Goal: Task Accomplishment & Management: Manage account settings

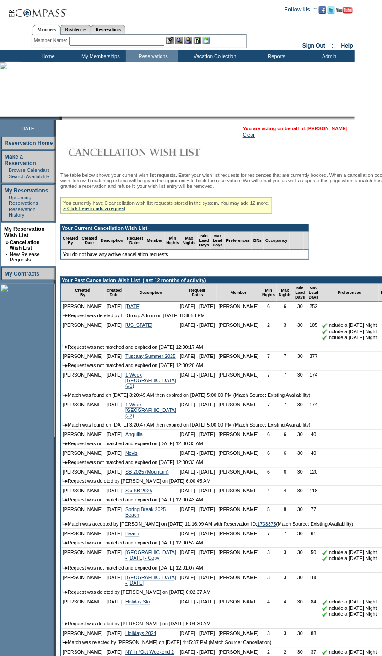
click at [322, 131] on link "[PERSON_NAME]" at bounding box center [327, 128] width 41 height 5
click at [323, 128] on link "[PERSON_NAME]" at bounding box center [327, 128] width 41 height 5
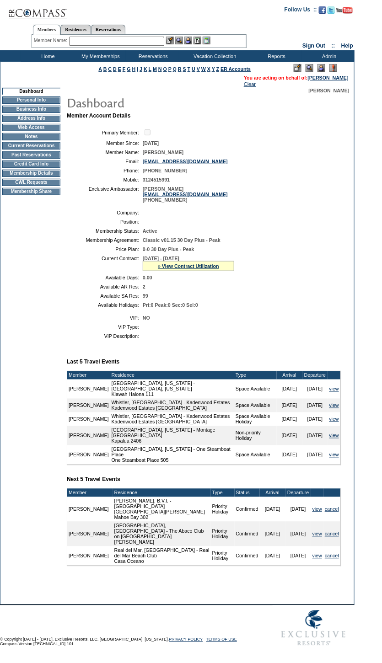
scroll to position [14, 0]
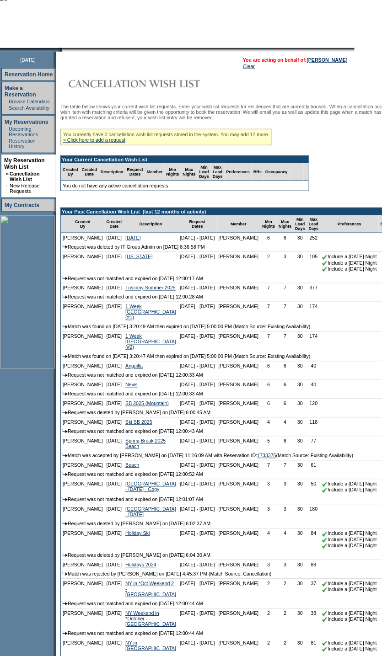
scroll to position [83, 0]
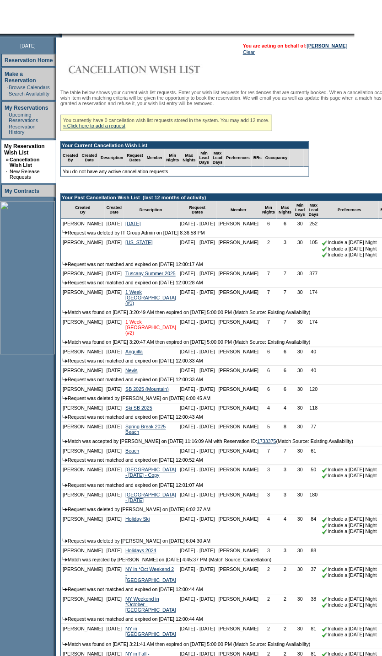
click at [135, 336] on link "1 Week [GEOGRAPHIC_DATA] (#2)" at bounding box center [150, 328] width 51 height 16
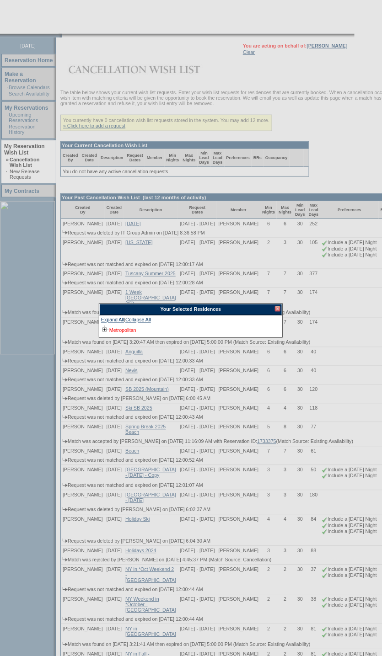
click at [127, 330] on link "Metropolitan" at bounding box center [122, 330] width 27 height 5
click at [103, 360] on div at bounding box center [191, 360] width 184 height 5
click at [275, 310] on div at bounding box center [277, 308] width 5 height 5
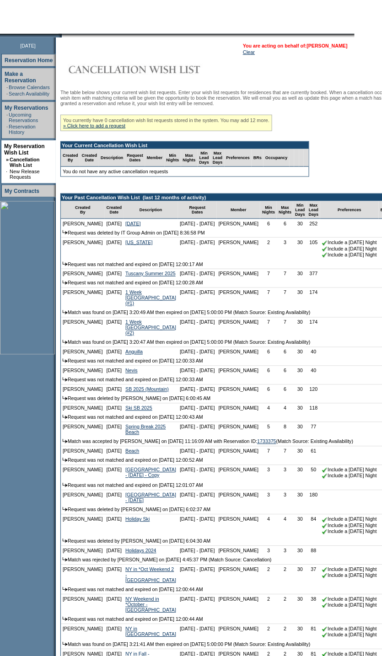
click at [339, 46] on link "[PERSON_NAME]" at bounding box center [327, 45] width 41 height 5
